Goal: Task Accomplishment & Management: Use online tool/utility

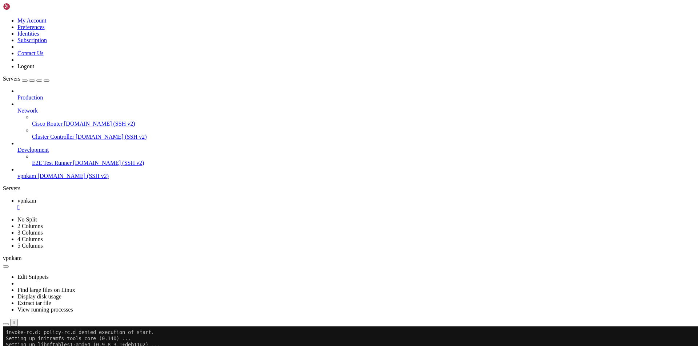
scroll to position [1452, 0]
drag, startPoint x: 96, startPoint y: 625, endPoint x: 6, endPoint y: 598, distance: 93.9
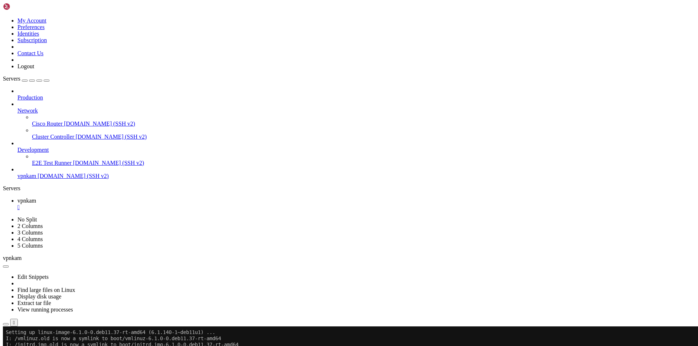
scroll to position [1470, 0]
drag, startPoint x: 82, startPoint y: 622, endPoint x: 308, endPoint y: 584, distance: 228.9
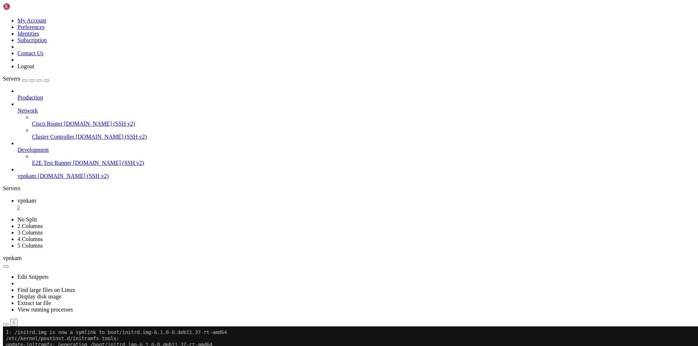
drag, startPoint x: 84, startPoint y: 623, endPoint x: 8, endPoint y: 604, distance: 78.3
drag, startPoint x: 5, startPoint y: 598, endPoint x: 88, endPoint y: 622, distance: 86.2
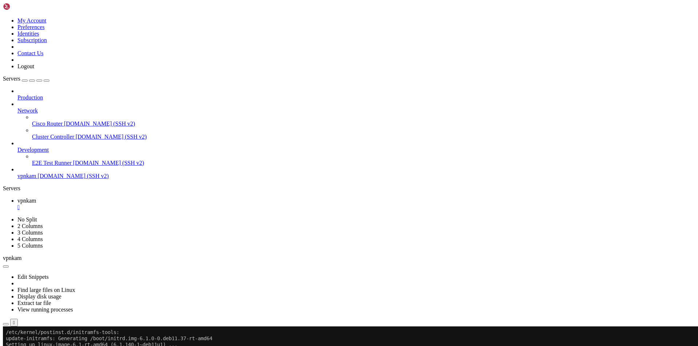
drag, startPoint x: 88, startPoint y: 624, endPoint x: 6, endPoint y: 593, distance: 86.8
copy div "root@vpnkam:/home/cahek# docker images REPOSITORY TAG IMAGE ID CREATED SIZE tg-…"
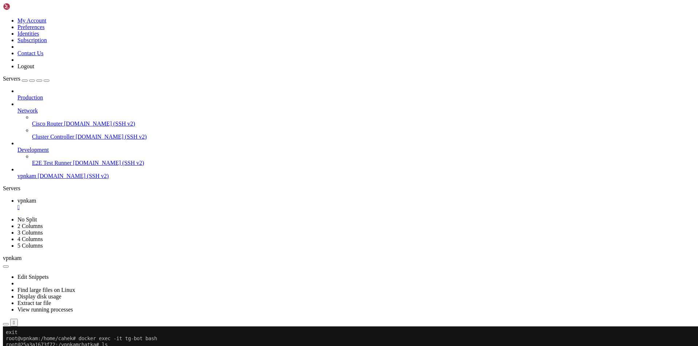
scroll to position [1625, 0]
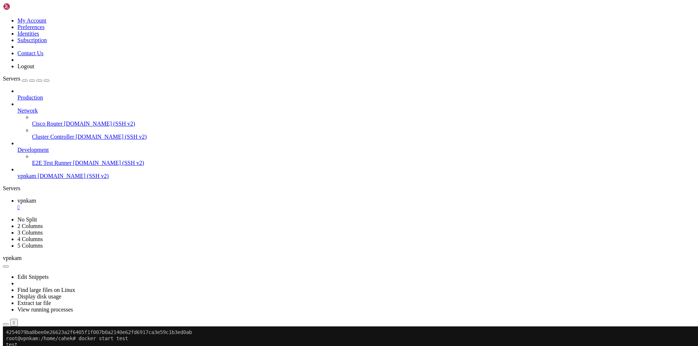
scroll to position [1865, 0]
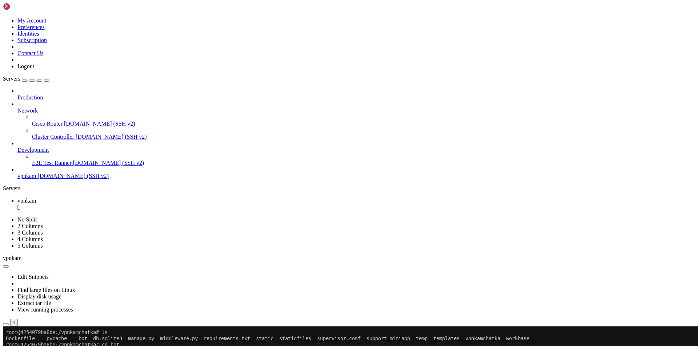
scroll to position [1890, 0]
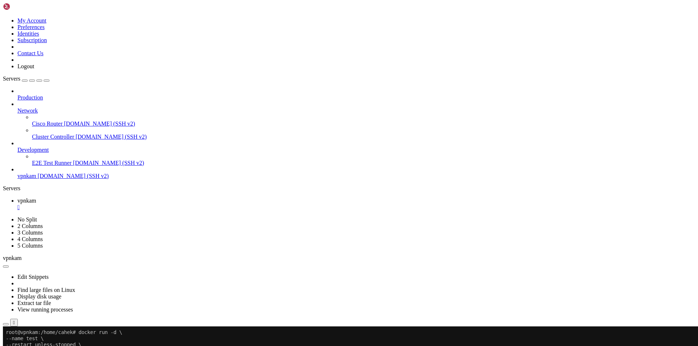
scroll to position [1896, 0]
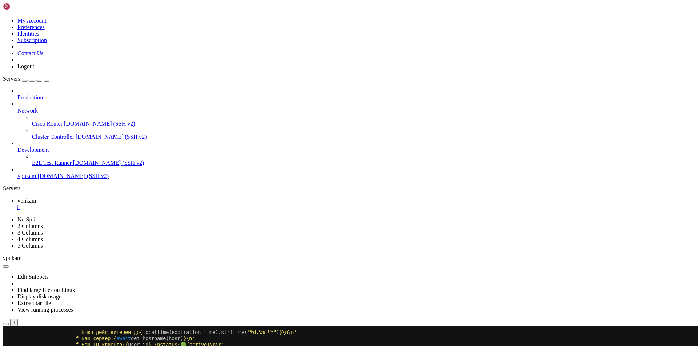
scroll to position [9074, 0]
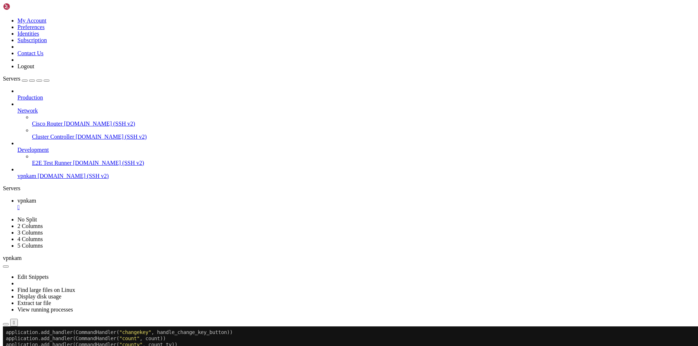
drag, startPoint x: 6, startPoint y: 468, endPoint x: 39, endPoint y: 616, distance: 151.3
copy div "import asyncio f ' Запись успешно добавлена в базу данных ` { base_name } `. \n…"
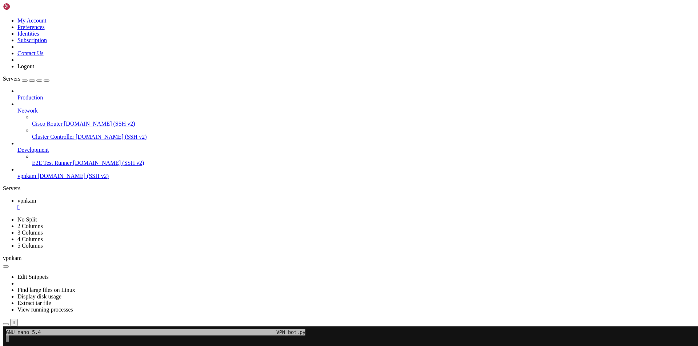
scroll to position [7, 1]
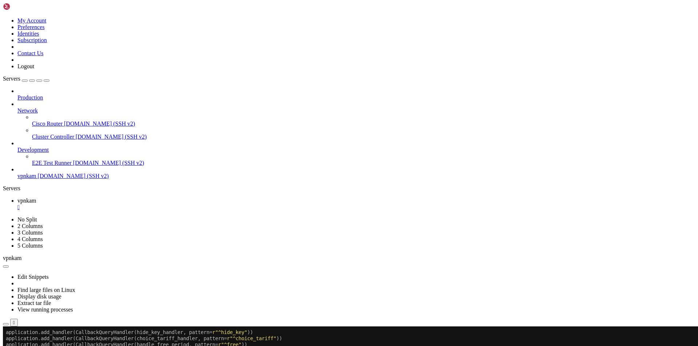
scroll to position [9235, 0]
drag, startPoint x: 220, startPoint y: 616, endPoint x: 39, endPoint y: 616, distance: 180.6
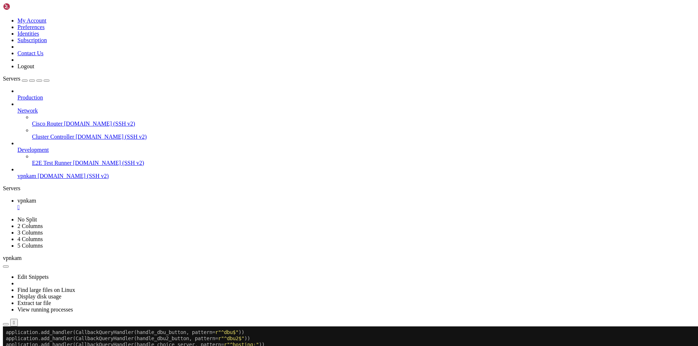
scroll to position [9241, 0]
drag, startPoint x: 102, startPoint y: 614, endPoint x: 146, endPoint y: 614, distance: 44.3
drag, startPoint x: 228, startPoint y: 610, endPoint x: 169, endPoint y: 610, distance: 58.9
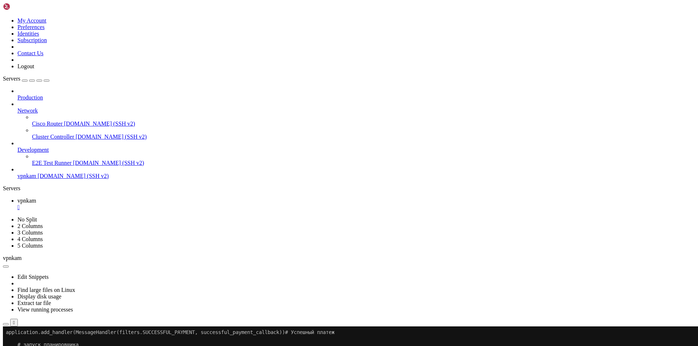
scroll to position [9284, 0]
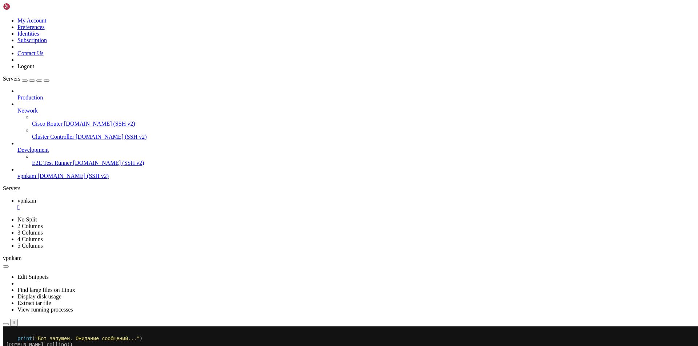
scroll to position [9315, 0]
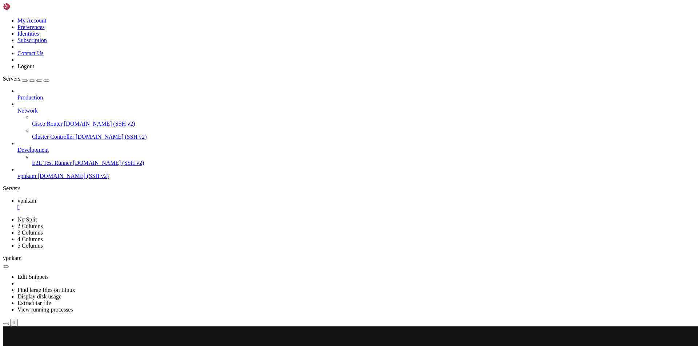
scroll to position [9334, 0]
drag, startPoint x: 122, startPoint y: 623, endPoint x: 297, endPoint y: 665, distance: 179.3
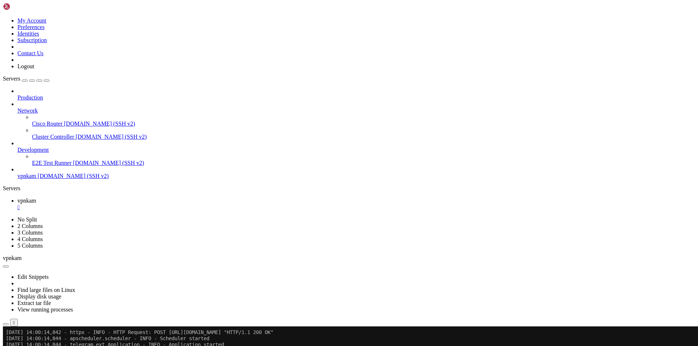
scroll to position [9445, 0]
drag, startPoint x: 36, startPoint y: 548, endPoint x: 43, endPoint y: 554, distance: 9.5
drag, startPoint x: 37, startPoint y: 560, endPoint x: 42, endPoint y: 564, distance: 6.0
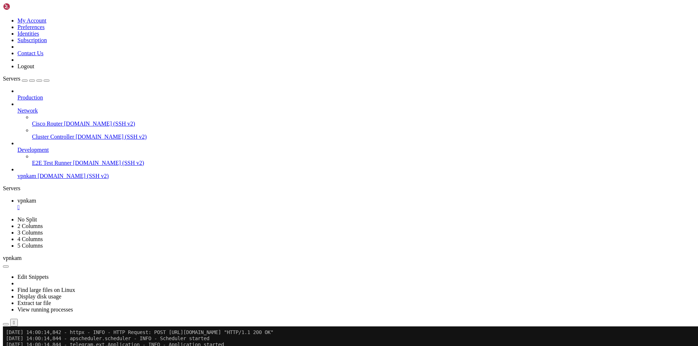
drag, startPoint x: 29, startPoint y: 566, endPoint x: 4, endPoint y: 580, distance: 29.3
drag, startPoint x: 103, startPoint y: 565, endPoint x: 110, endPoint y: 573, distance: 10.0
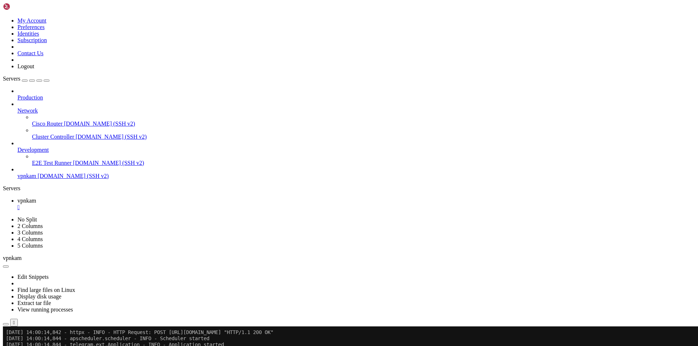
drag, startPoint x: 72, startPoint y: 565, endPoint x: 222, endPoint y: 566, distance: 149.7
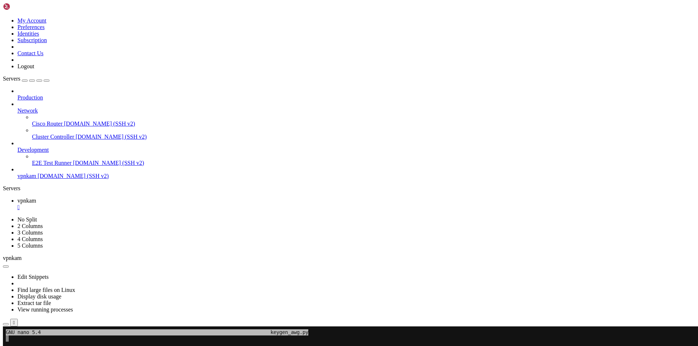
scroll to position [7, 1]
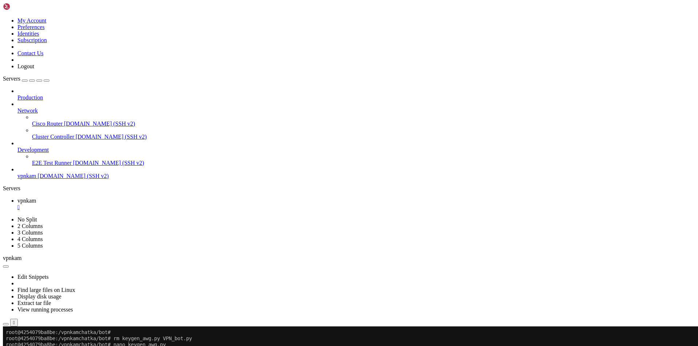
scroll to position [9630, 0]
drag, startPoint x: 182, startPoint y: 565, endPoint x: 171, endPoint y: 583, distance: 20.4
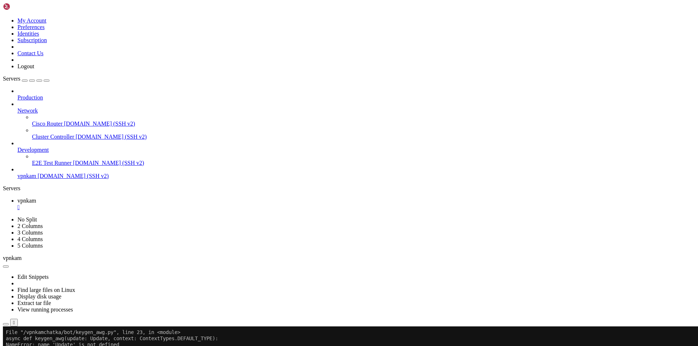
drag, startPoint x: 126, startPoint y: 567, endPoint x: 7, endPoint y: 514, distance: 130.9
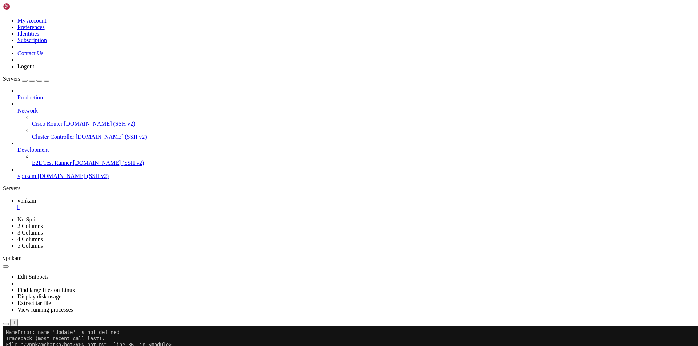
copy div "Traceback (most recent call last): File "/usr/local/lib/python3.10/site-package…"
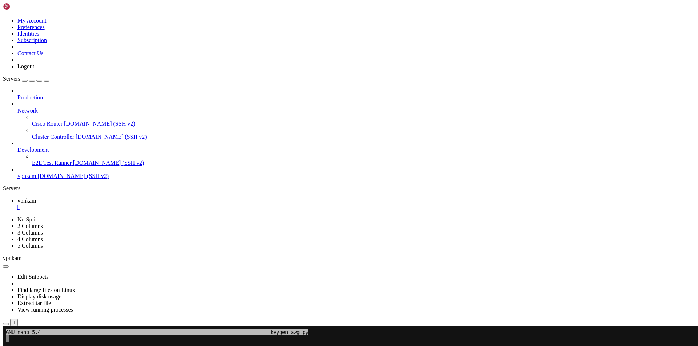
scroll to position [7, 1]
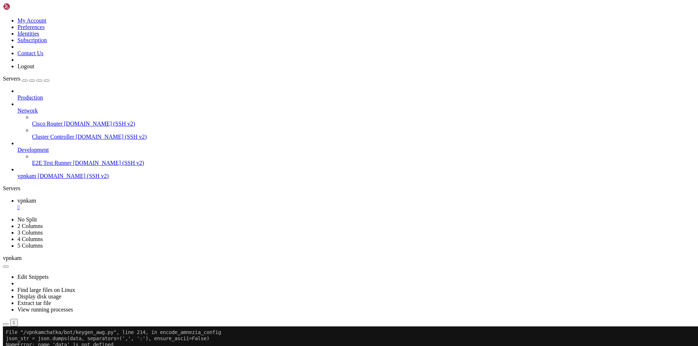
scroll to position [9902, 0]
drag, startPoint x: 137, startPoint y: 578, endPoint x: 9, endPoint y: 609, distance: 131.8
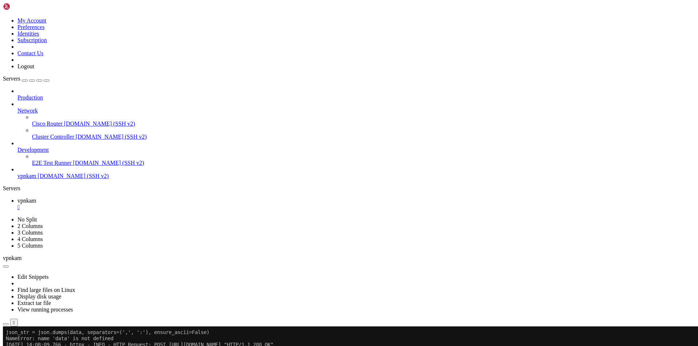
scroll to position [9914, 0]
copy div "BAAAAHicnVXrcqJIFH4Vipofs1UuSgMiVuWHozPeRmUkySQTUlYLbeyIDQON5DJ5gt132FfcR5jTtBG…"
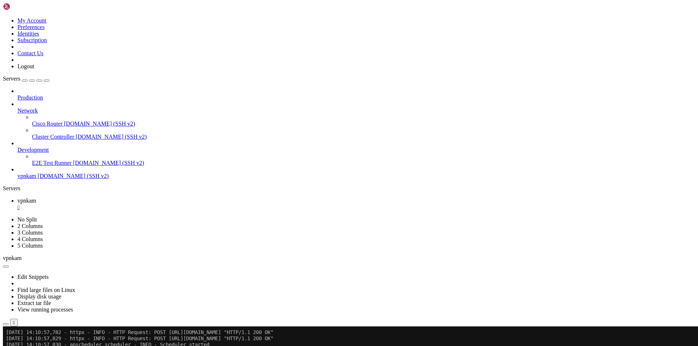
drag, startPoint x: 137, startPoint y: 400, endPoint x: 9, endPoint y: 433, distance: 132.8
copy div "BAAAAHicnVXrcqJIFH4Vipofs1UuSgMiVuWHozPeRmUkySQTUlYLbeyIDQON5DJ5gt132FfcR5jTtBG…"
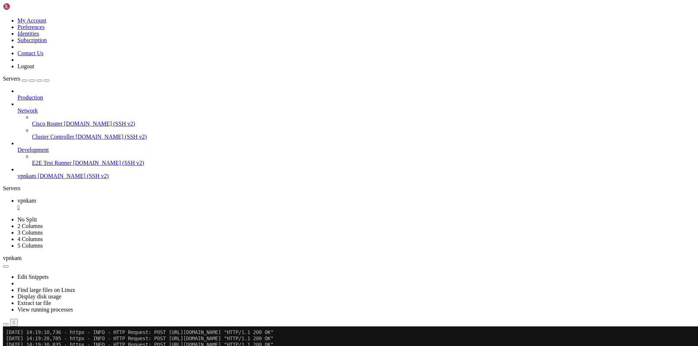
scroll to position [10538, 0]
drag, startPoint x: 137, startPoint y: 586, endPoint x: 506, endPoint y: 616, distance: 369.7
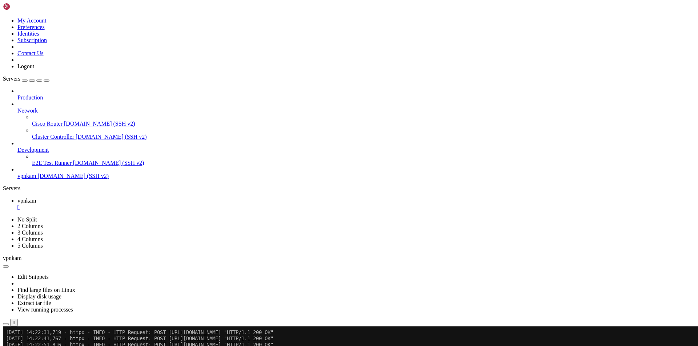
scroll to position [10612, 0]
copy div "BAAAAHiclVRRcuJGEL0KpdqPpJYINJKQRNV-ENsxCIMVZDsYy0WNpcGeNYyENAIbxyfYvUOumCOke8a…"
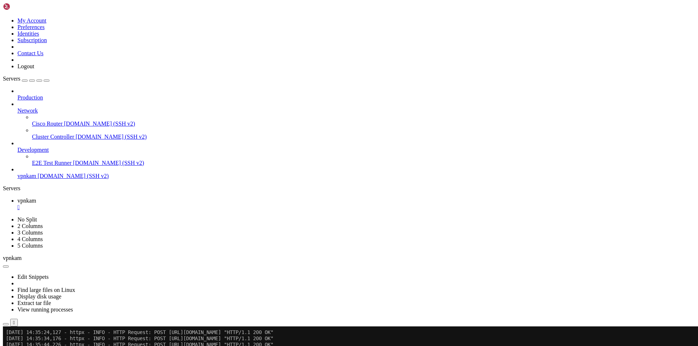
drag, startPoint x: 138, startPoint y: 578, endPoint x: 120, endPoint y: 617, distance: 42.9
copy div "BAAAAHicnVXdcqJIGL3PU1DWXMzWZhAaEElVLowxKibGhNU1FVJWC-3YARvCj8bJ5Alm3mFecR9h-0c…"
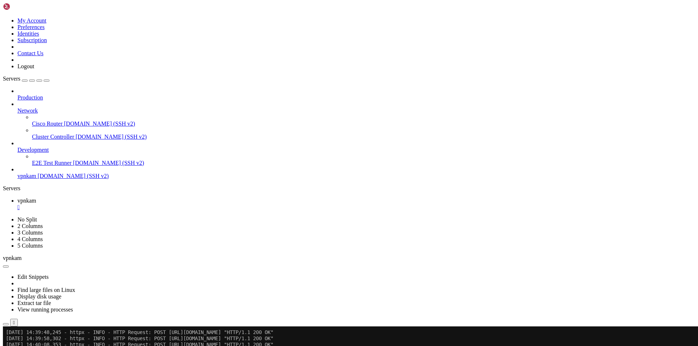
scroll to position [11706, 0]
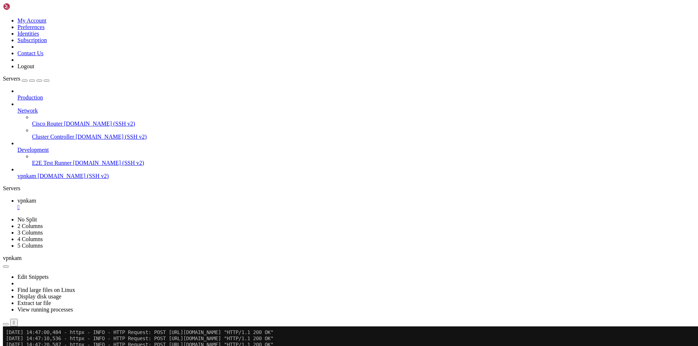
scroll to position [11829, 0]
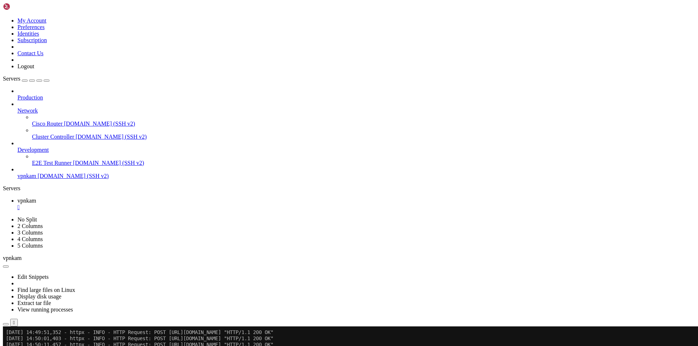
scroll to position [11928, 0]
drag, startPoint x: 111, startPoint y: 618, endPoint x: 137, endPoint y: 577, distance: 47.9
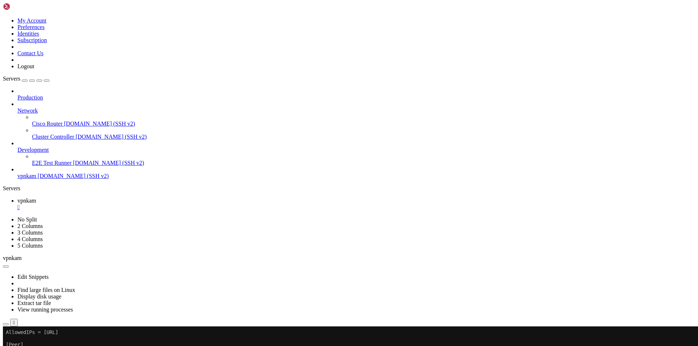
scroll to position [13880, 0]
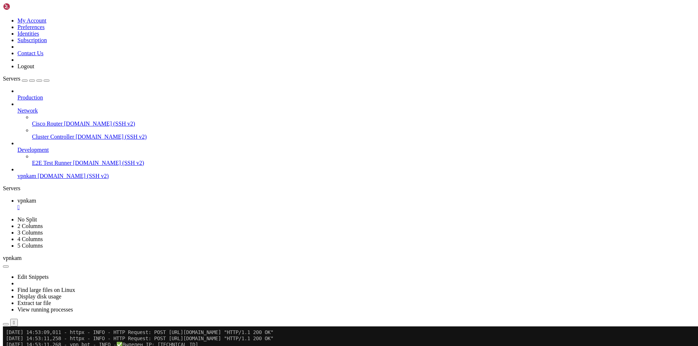
scroll to position [12063, 0]
drag, startPoint x: 138, startPoint y: 443, endPoint x: 106, endPoint y: 479, distance: 47.9
copy div "BAAAAHicnVXdcps4GL3PUzCeXuzOprYRGExmckETr_8am4bGzTZ0PArIiWIQGAk7P80TtO-wr7iPUP3…"
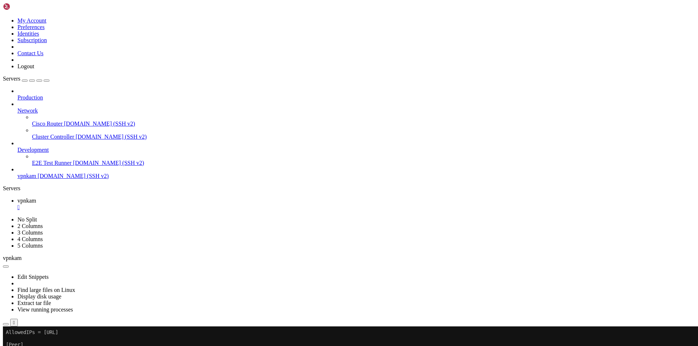
scroll to position [13880, 0]
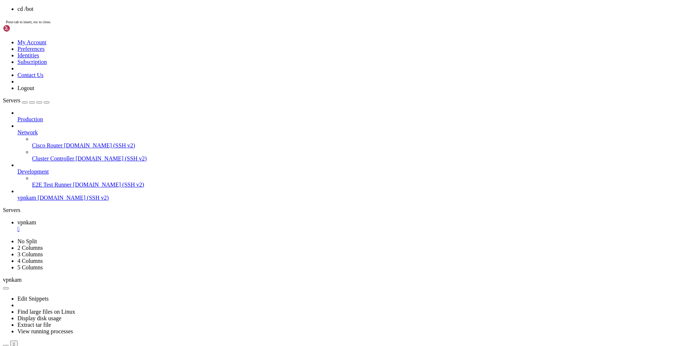
scroll to position [13936, 0]
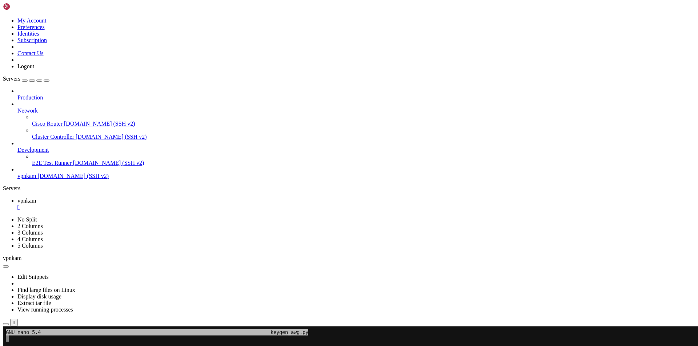
scroll to position [7, 1]
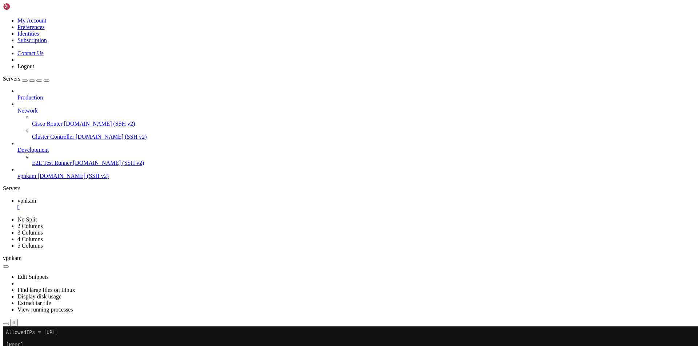
click at [317, 262] on div "Edit Snippets Find large files on Linux Display disk usage Extract tar file Vie…" at bounding box center [349, 294] width 692 height 65
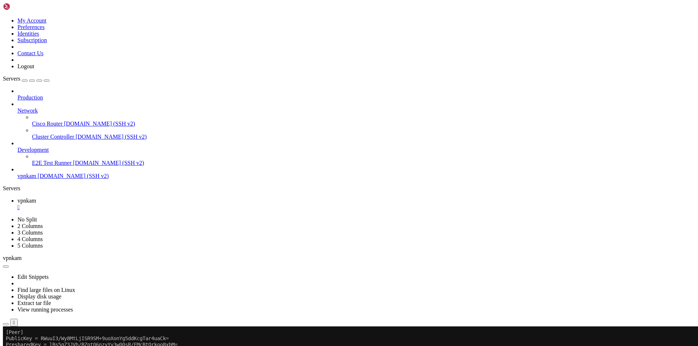
drag, startPoint x: 108, startPoint y: 616, endPoint x: 138, endPoint y: 581, distance: 46.9
copy div "eJydVd1y4jYYvc9TeJi9aGdTg2WDcWZyQSAEQwkODilJvMMIWxAFkB1bhoVsnmD7Dn3FPkL1A8ZM3Yv…"
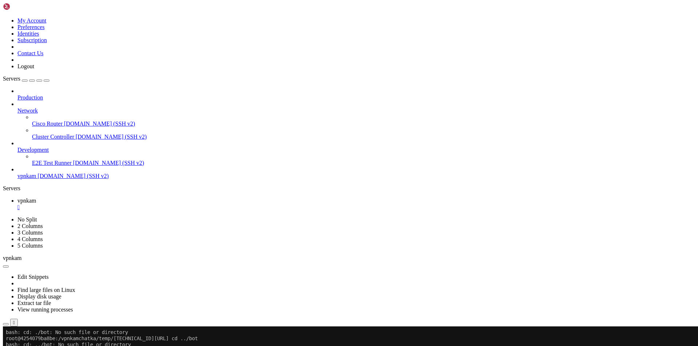
scroll to position [14189, 0]
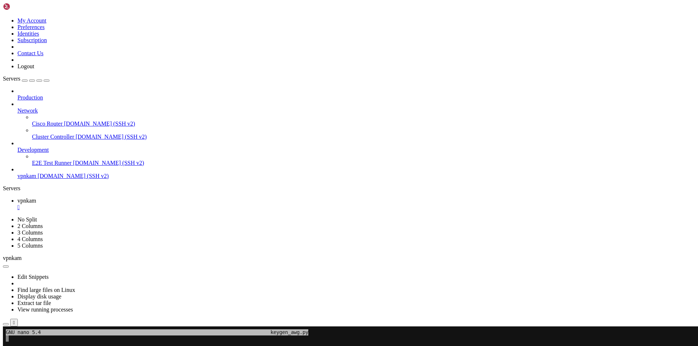
scroll to position [7, 1]
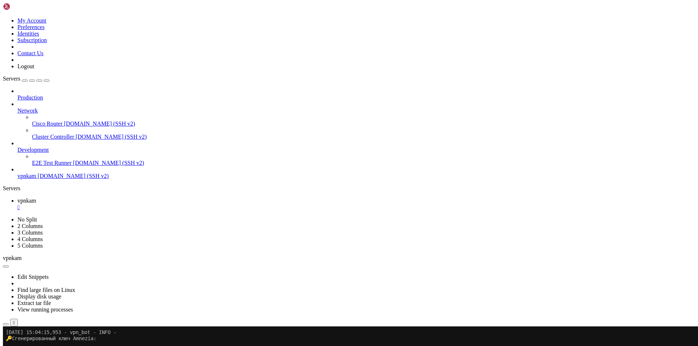
scroll to position [14368, 0]
drag, startPoint x: 122, startPoint y: 616, endPoint x: 126, endPoint y: 604, distance: 12.9
drag, startPoint x: 138, startPoint y: 579, endPoint x: 93, endPoint y: 616, distance: 57.6
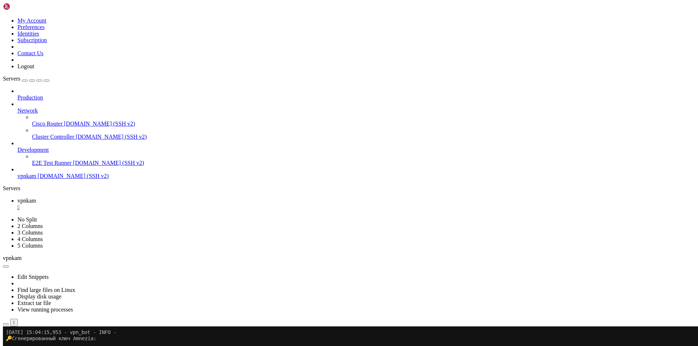
scroll to position [14374, 0]
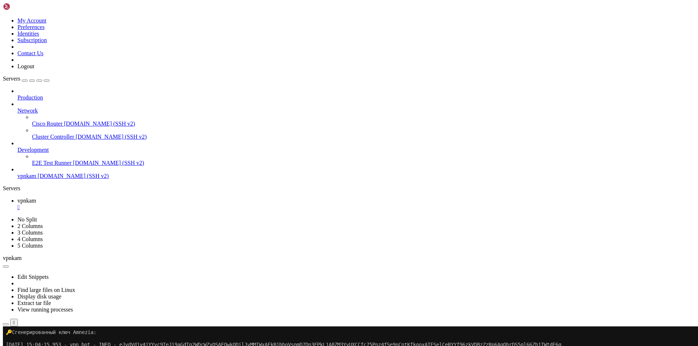
copy div "AAAH851V23LaOhR9z1d4mD6009Rg2cY4M3ngGiAJIbhJaeMOI2xRFLDs2DKX5OQLTv-hv3g-4egCxkz…"
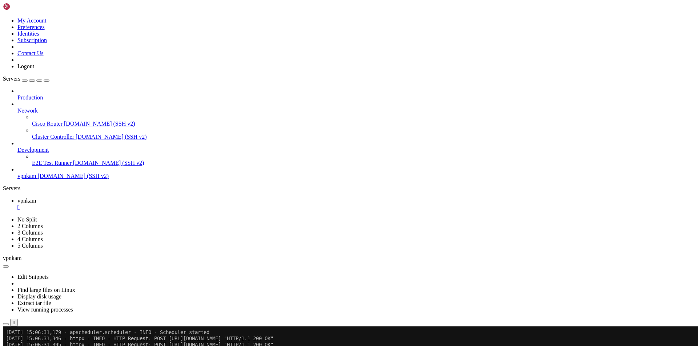
scroll to position [14553, 0]
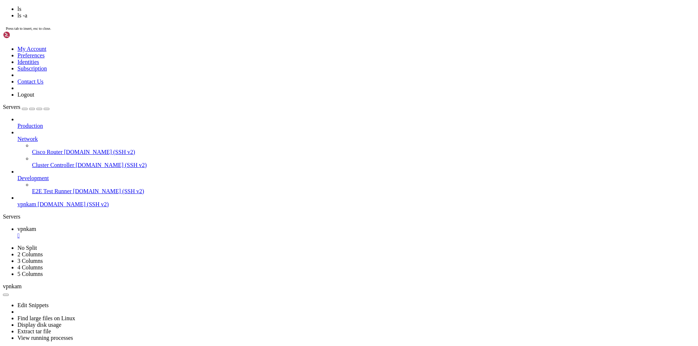
scroll to position [14590, 0]
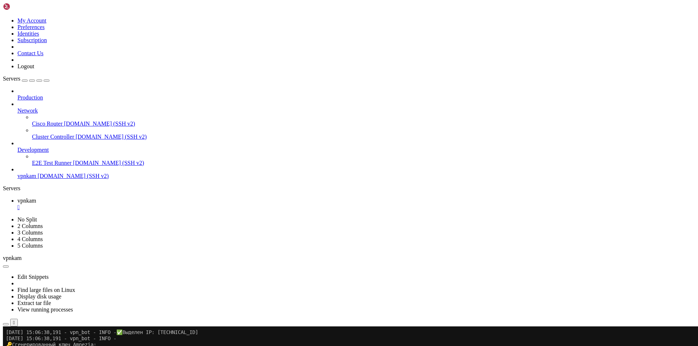
drag, startPoint x: 46, startPoint y: 425, endPoint x: 180, endPoint y: 424, distance: 134.4
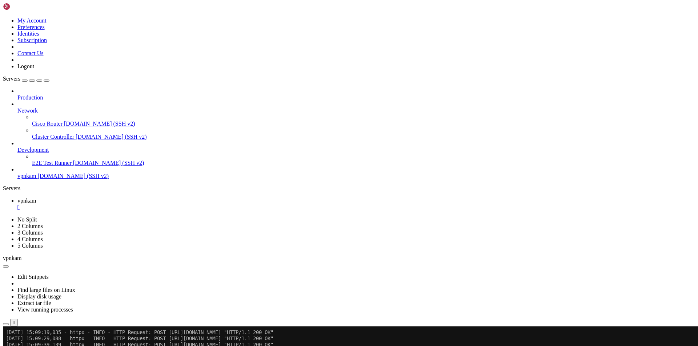
drag, startPoint x: 47, startPoint y: 505, endPoint x: 61, endPoint y: 505, distance: 14.5
copy x-row "41730"
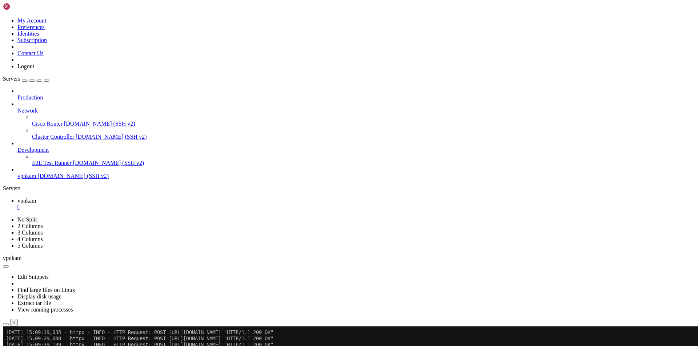
scroll to position [14786, 0]
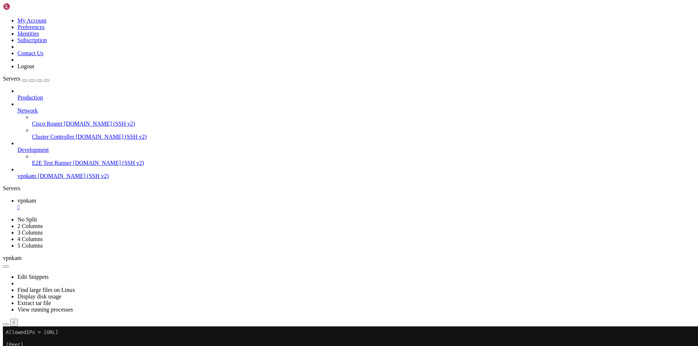
scroll to position [15113, 0]
click at [128, 204] on div "" at bounding box center [355, 207] width 677 height 7
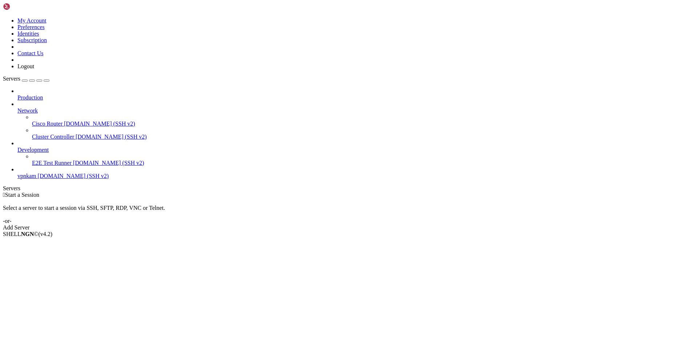
drag, startPoint x: 375, startPoint y: 123, endPoint x: 384, endPoint y: 130, distance: 11.1
click at [379, 192] on div " Start a Session Select a server to start a session via SSH, SFTP, RDP, VNC or…" at bounding box center [349, 211] width 692 height 39
click at [384, 225] on div "Add Server" at bounding box center [349, 228] width 692 height 7
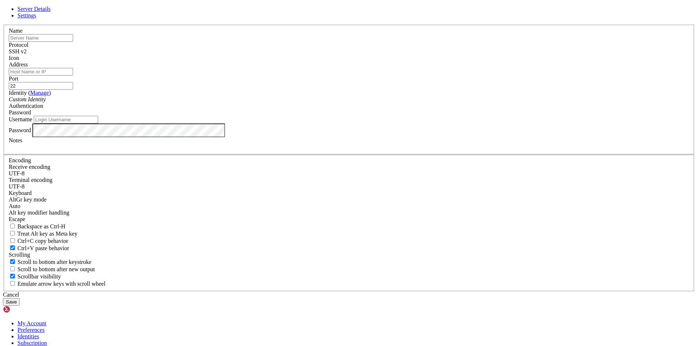
click at [73, 42] on input "text" at bounding box center [41, 38] width 64 height 8
type input "QWINS"
click at [73, 76] on input "Address" at bounding box center [41, 72] width 64 height 8
drag, startPoint x: 513, startPoint y: 328, endPoint x: 492, endPoint y: 316, distance: 24.9
click at [513, 306] on div "Server Details Settings Name [GEOGRAPHIC_DATA] Protocol SSH v2 Icon" at bounding box center [349, 156] width 692 height 300
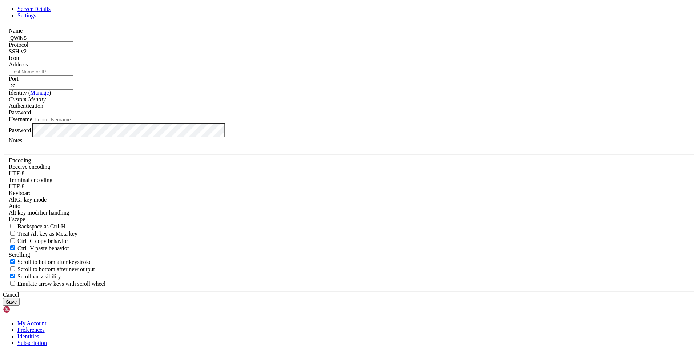
click at [73, 76] on input "Address" at bounding box center [41, 72] width 64 height 8
paste input "[TECHNICAL_ID]"
type input "[TECHNICAL_ID]"
click at [98, 124] on input "Username" at bounding box center [66, 120] width 64 height 8
type input "root"
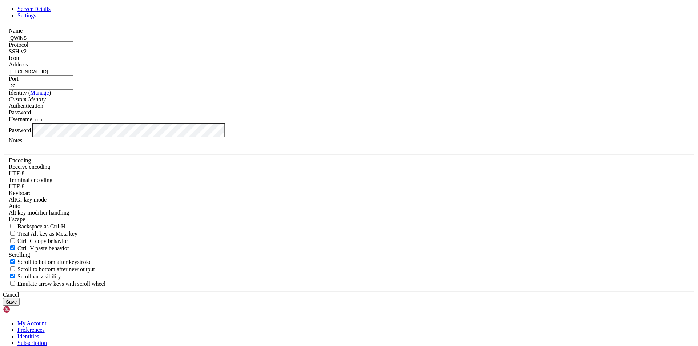
drag, startPoint x: 355, startPoint y: 303, endPoint x: 341, endPoint y: 288, distance: 20.6
click at [355, 303] on div "Server Details Settings Name [GEOGRAPHIC_DATA] Protocol SSH v2 Icon" at bounding box center [349, 156] width 692 height 300
click at [20, 298] on button "Save" at bounding box center [11, 302] width 17 height 8
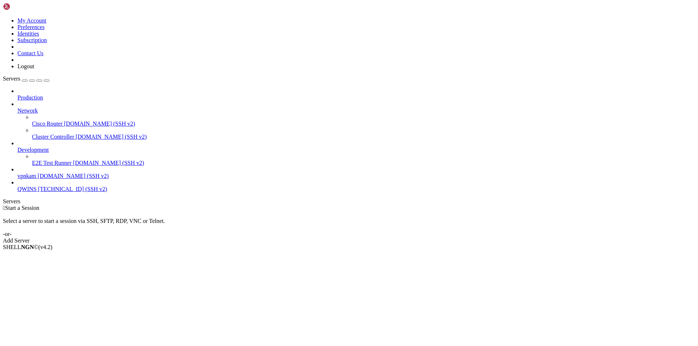
click at [47, 186] on span "[TECHNICAL_ID] (SSH v2)" at bounding box center [72, 189] width 69 height 6
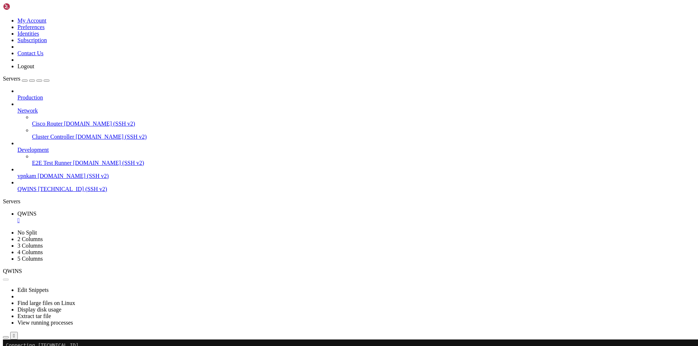
scroll to position [0, 0]
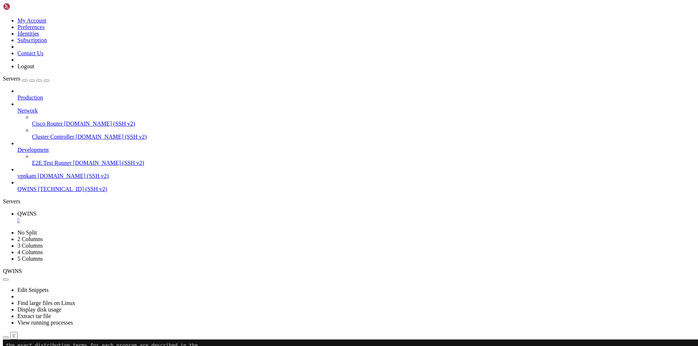
click at [42, 173] on span "[DOMAIN_NAME] (SSH v2)" at bounding box center [73, 176] width 71 height 6
click at [125, 217] on div "" at bounding box center [355, 220] width 677 height 7
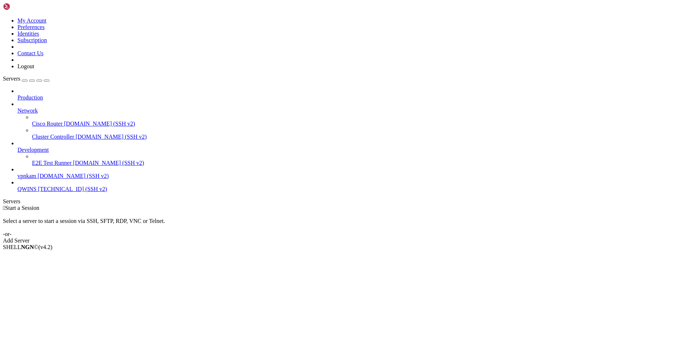
click at [38, 173] on span "[DOMAIN_NAME] (SSH v2)" at bounding box center [73, 176] width 71 height 6
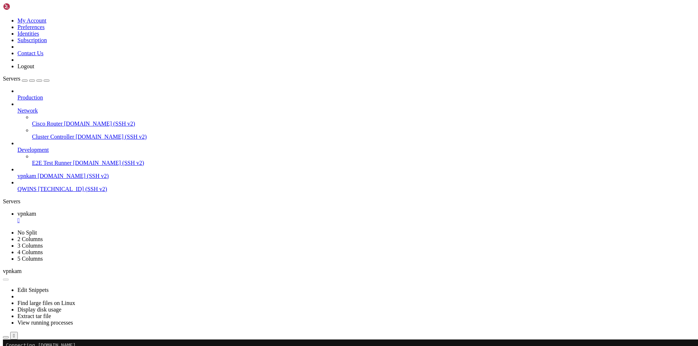
scroll to position [0, 0]
click at [129, 217] on div "" at bounding box center [355, 220] width 677 height 7
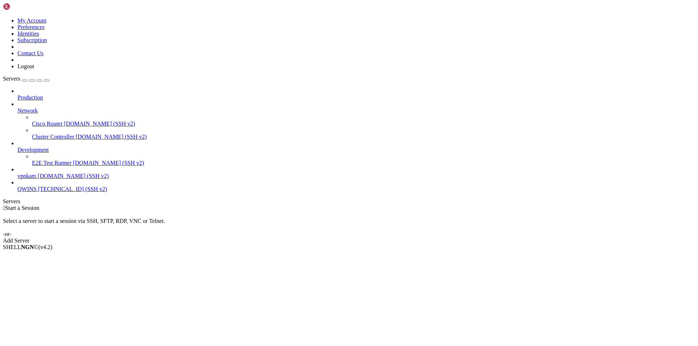
click at [36, 173] on span "vpnkam" at bounding box center [26, 176] width 19 height 6
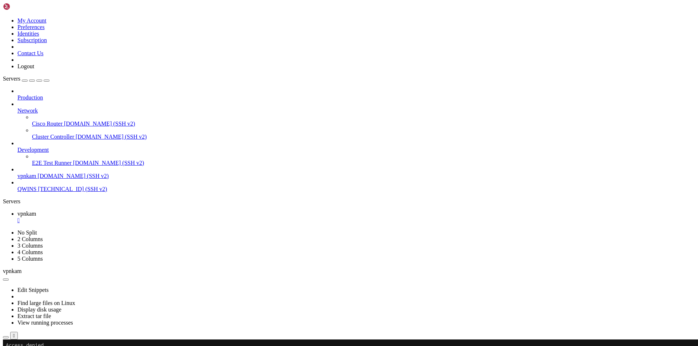
click at [6, 340] on div at bounding box center [4, 340] width 3 height 0
click at [93, 346] on x-row "[EMAIL_ADDRESS][DOMAIN_NAME]'s password:" at bounding box center [306, 352] width 600 height 6
drag, startPoint x: 95, startPoint y: 424, endPoint x: 91, endPoint y: 427, distance: 4.9
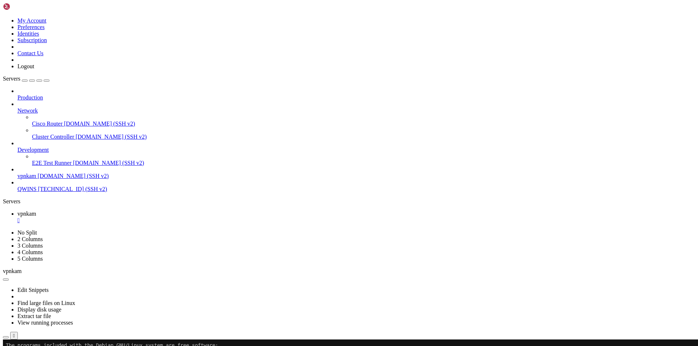
scroll to position [420, 0]
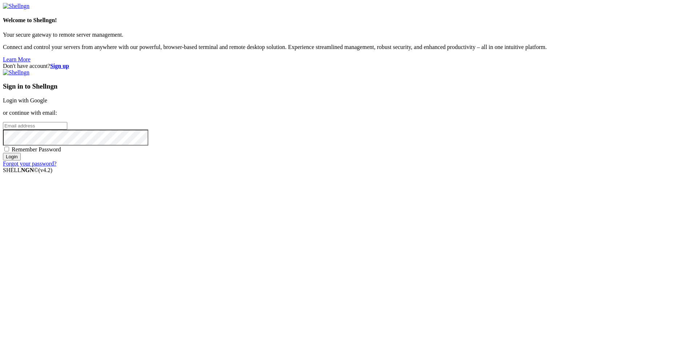
click at [47, 104] on link "Login with Google" at bounding box center [25, 100] width 44 height 6
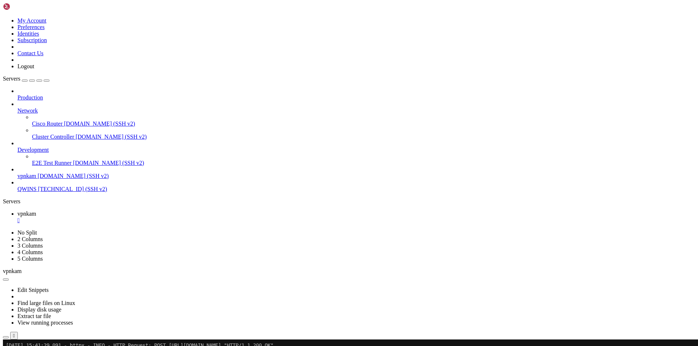
scroll to position [420, 0]
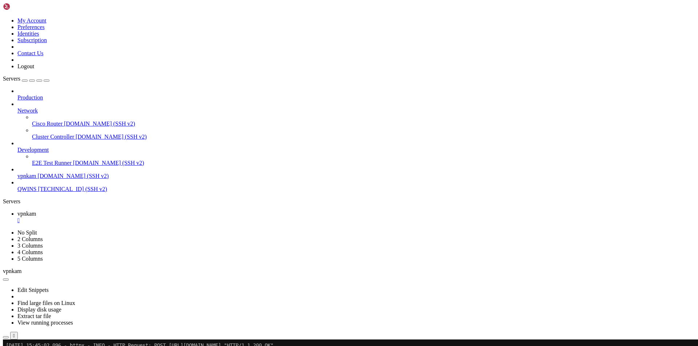
drag, startPoint x: 45, startPoint y: 475, endPoint x: 105, endPoint y: 486, distance: 61.7
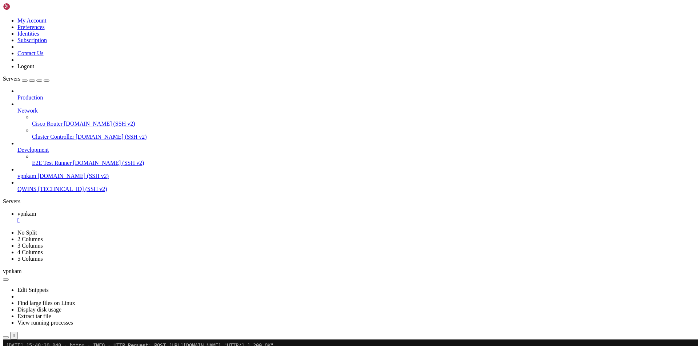
drag, startPoint x: 48, startPoint y: 487, endPoint x: 64, endPoint y: 487, distance: 15.6
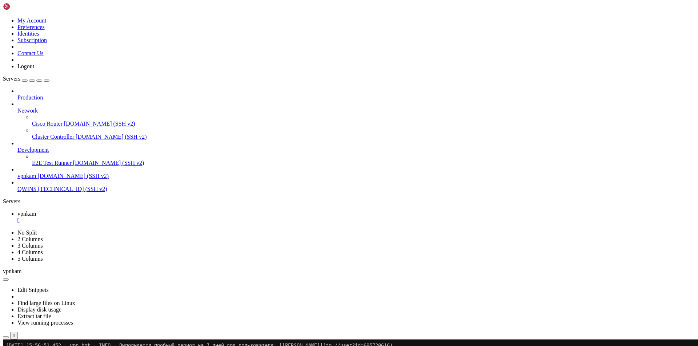
scroll to position [7276, 0]
drag, startPoint x: 160, startPoint y: 593, endPoint x: 314, endPoint y: 597, distance: 154.1
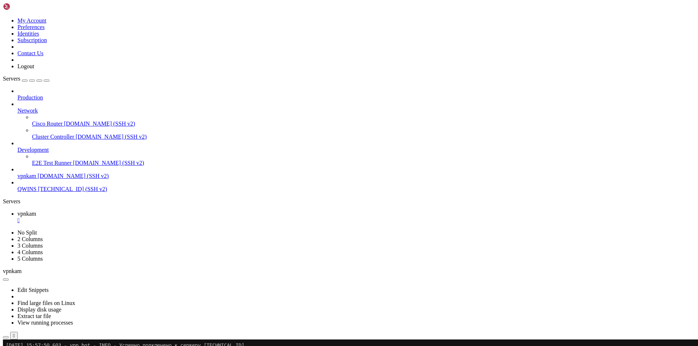
scroll to position [7721, 0]
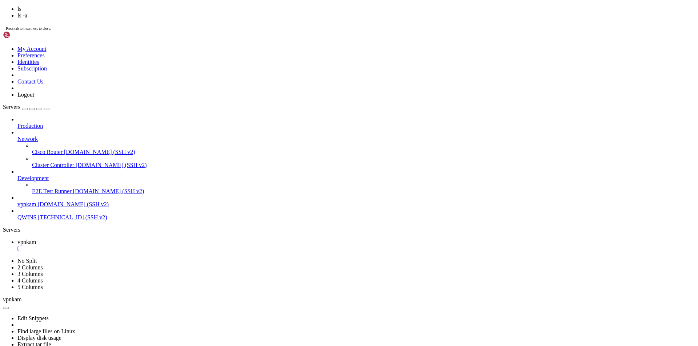
scroll to position [7752, 0]
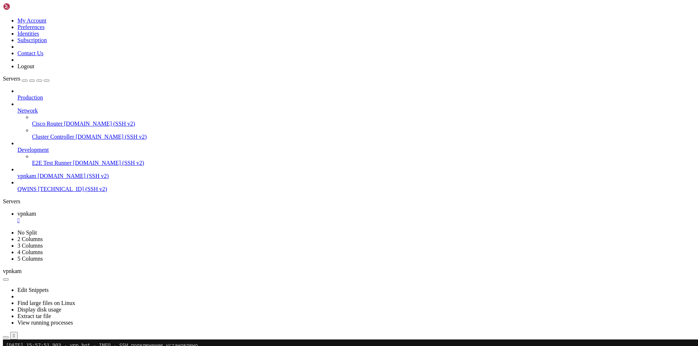
drag, startPoint x: 92, startPoint y: 539, endPoint x: 109, endPoint y: 539, distance: 17.1
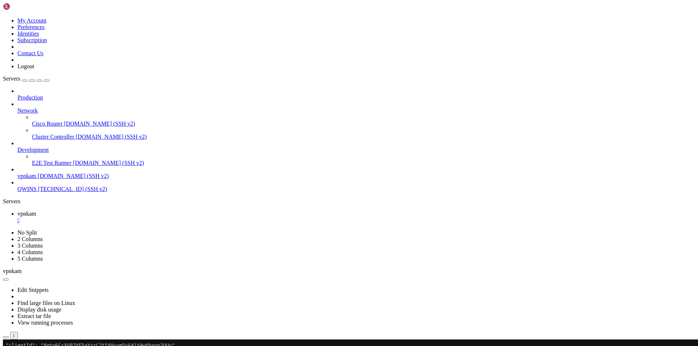
scroll to position [16234, 0]
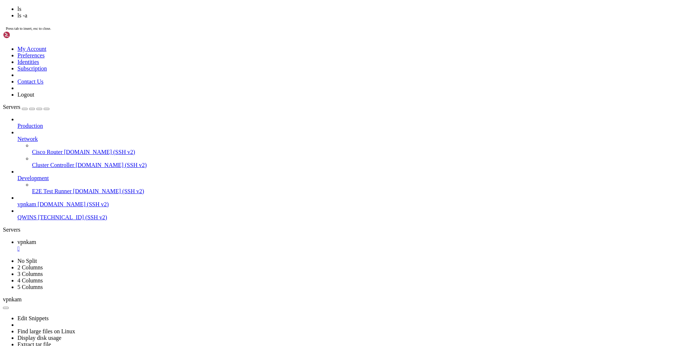
scroll to position [16264, 0]
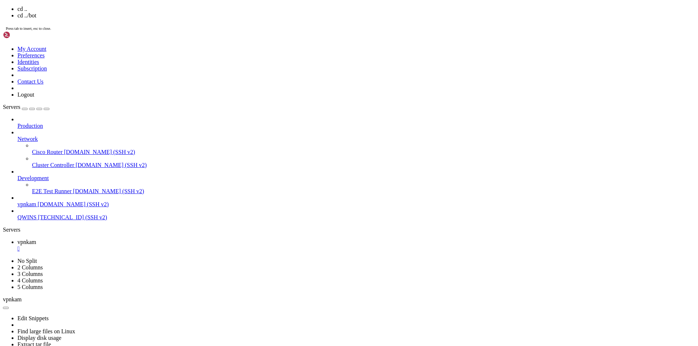
scroll to position [16240, 0]
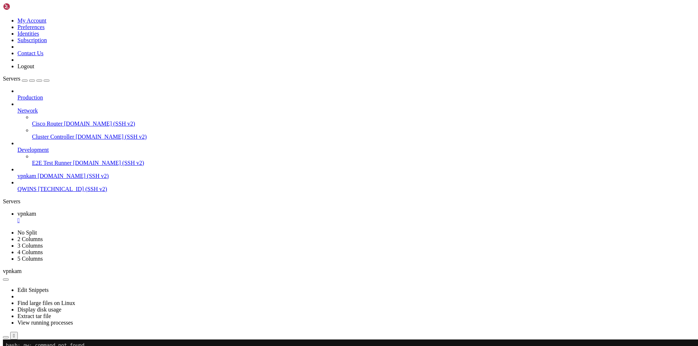
click at [6, 340] on div at bounding box center [4, 340] width 3 height 0
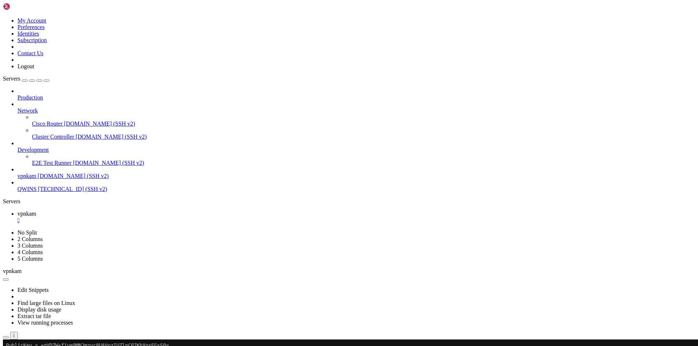
scroll to position [16573, 0]
click at [129, 217] on div "" at bounding box center [355, 220] width 677 height 7
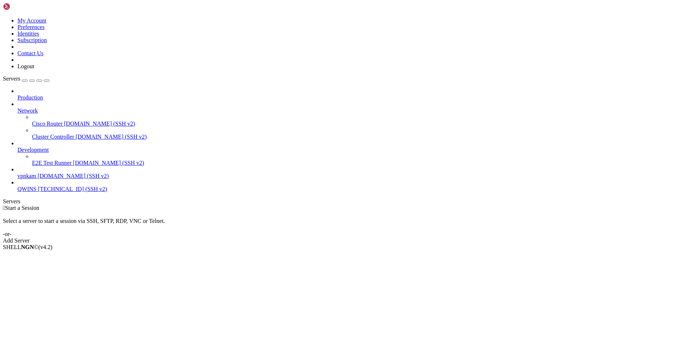
click at [36, 186] on span "QWINS" at bounding box center [26, 189] width 19 height 6
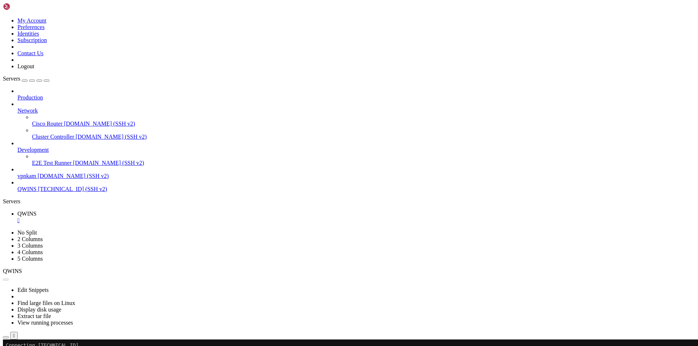
scroll to position [0, 0]
drag, startPoint x: 41, startPoint y: 432, endPoint x: 7, endPoint y: 421, distance: 35.9
copy div "bash-5.1# ls bin dev etc home lib media mnt opt proc root run sbin srv sys tmp …"
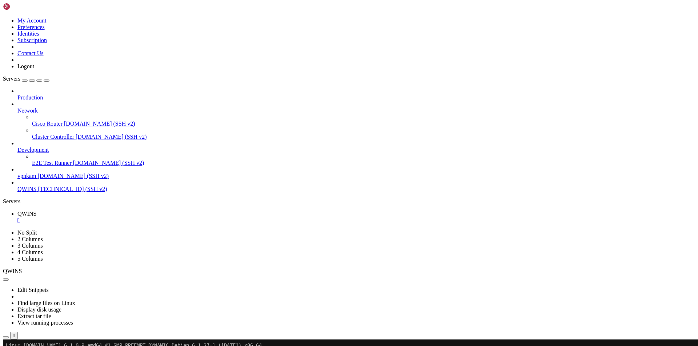
drag, startPoint x: 43, startPoint y: 486, endPoint x: 7, endPoint y: 434, distance: 63.0
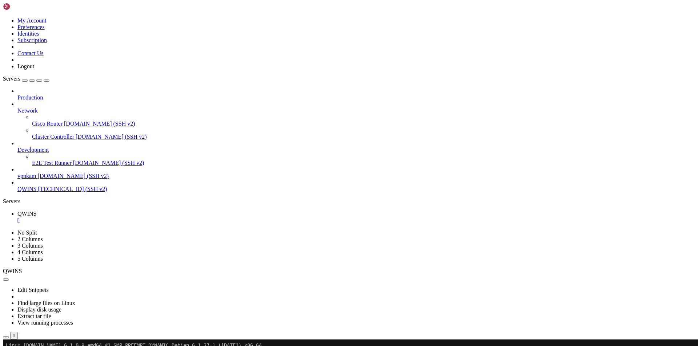
drag, startPoint x: 42, startPoint y: 487, endPoint x: 6, endPoint y: 433, distance: 64.7
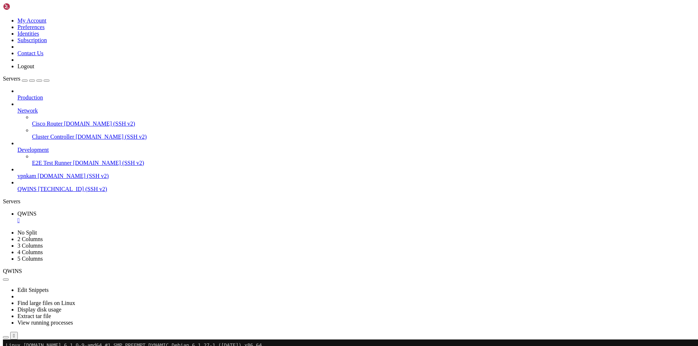
scroll to position [7, 1]
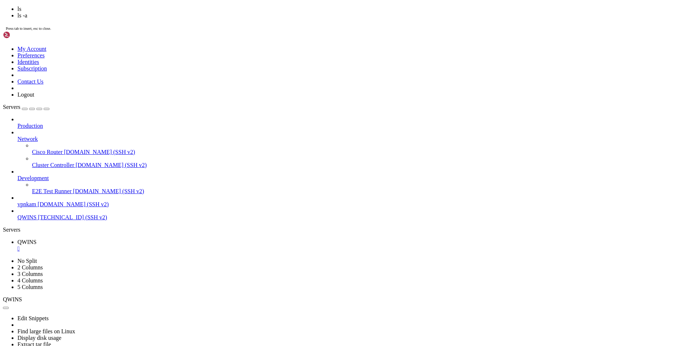
scroll to position [191, 0]
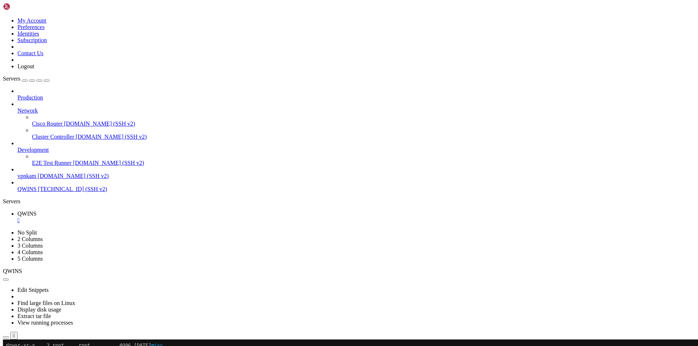
drag, startPoint x: 313, startPoint y: 631, endPoint x: 6, endPoint y: 616, distance: 307.7
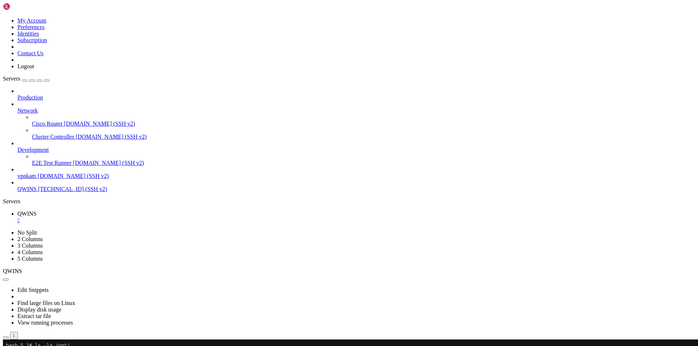
drag, startPoint x: 22, startPoint y: 635, endPoint x: 5, endPoint y: 630, distance: 17.5
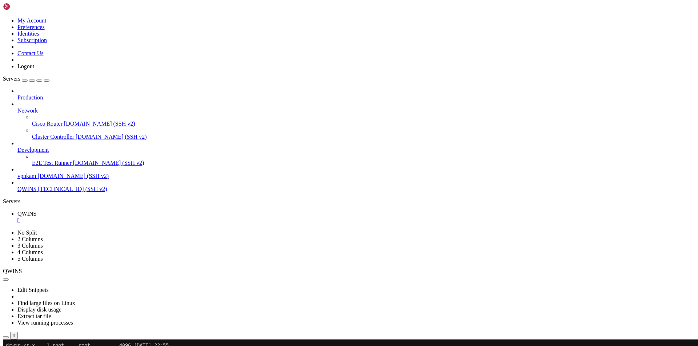
drag, startPoint x: 41, startPoint y: 634, endPoint x: 5, endPoint y: 583, distance: 62.2
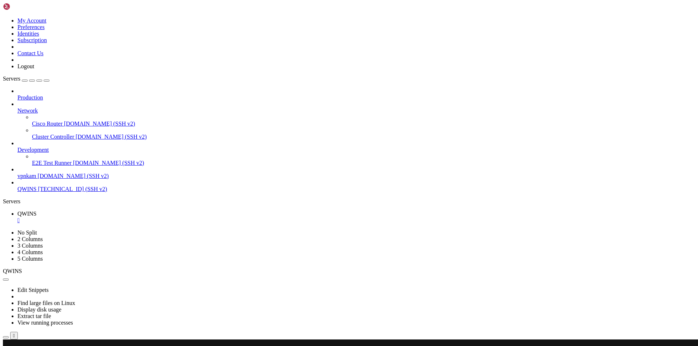
drag, startPoint x: 14, startPoint y: 629, endPoint x: 6, endPoint y: 508, distance: 121.3
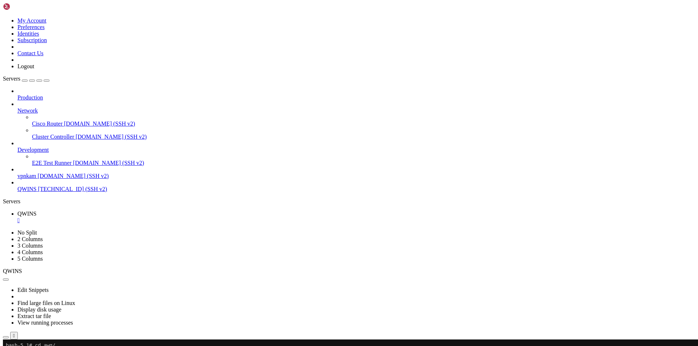
copy div "root@4549squidsbased:~# docker inspect amnezia-awg [ { "Id": "3f3c71697a0f11352…"
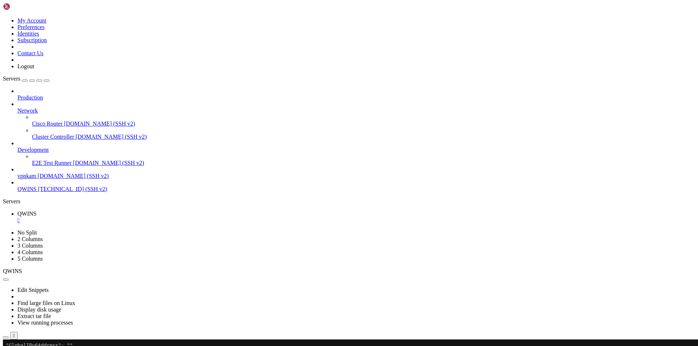
drag, startPoint x: 84, startPoint y: 636, endPoint x: 6, endPoint y: 618, distance: 80.4
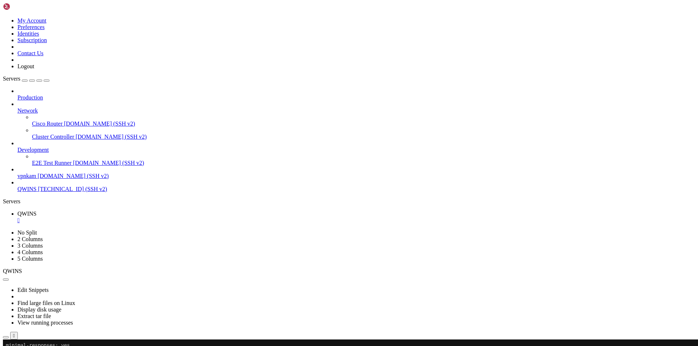
drag, startPoint x: 5, startPoint y: 469, endPoint x: 75, endPoint y: 630, distance: 175.4
copy div "root@4063e3c7ea90:/opt/unbound/etc/unbound# cat unbound.conf # the query ID, fo…"
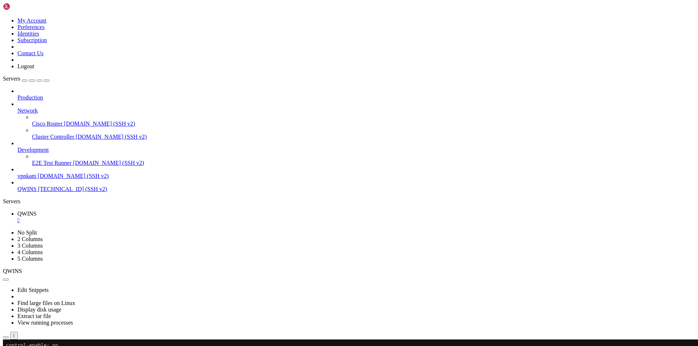
drag, startPoint x: 6, startPoint y: 400, endPoint x: 137, endPoint y: 636, distance: 269.5
copy div "root@4063e3c7ea90:/opt/unbound/etc/unbound# cat forward-records.conf domain-ins…"
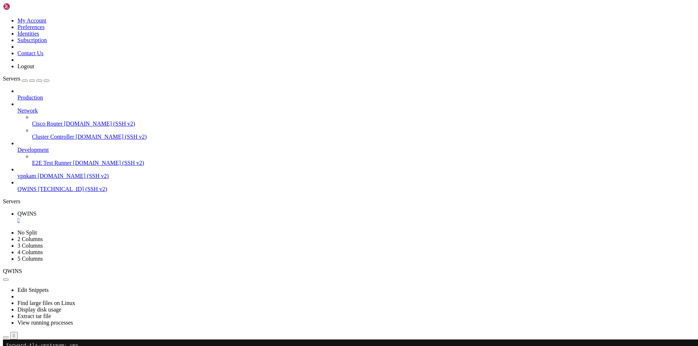
scroll to position [4732, 0]
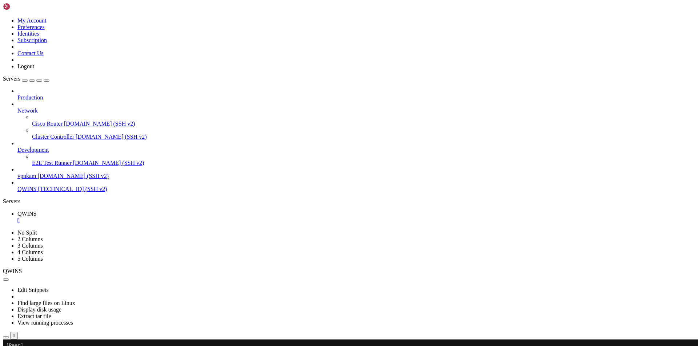
scroll to position [5238, 0]
drag, startPoint x: 47, startPoint y: 402, endPoint x: 180, endPoint y: 399, distance: 133.4
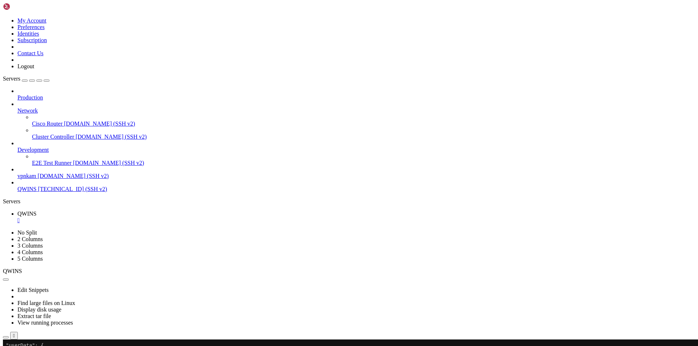
drag, startPoint x: 45, startPoint y: 436, endPoint x: 181, endPoint y: 439, distance: 135.9
copy x-row "kK07uSpTlkmi6HiyuPs0ld9rP6RIIfkZS/ExIIzMVVc="
drag, startPoint x: 23, startPoint y: 438, endPoint x: 65, endPoint y: 437, distance: 42.9
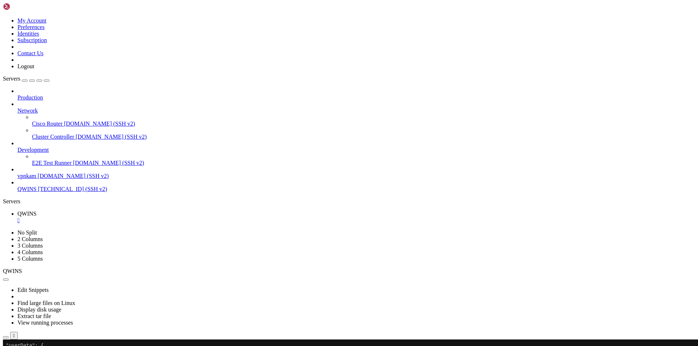
drag, startPoint x: 45, startPoint y: 512, endPoint x: 180, endPoint y: 512, distance: 134.4
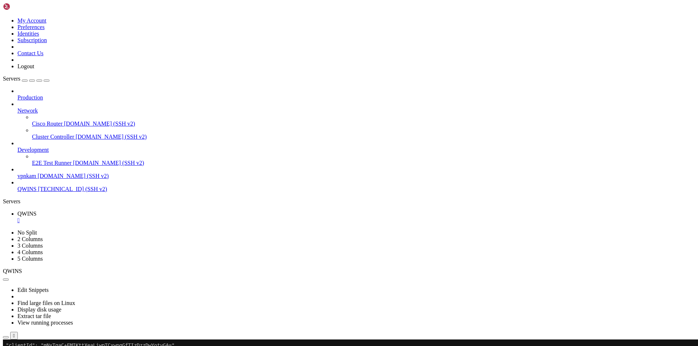
scroll to position [5244, 0]
